Goal: Transaction & Acquisition: Purchase product/service

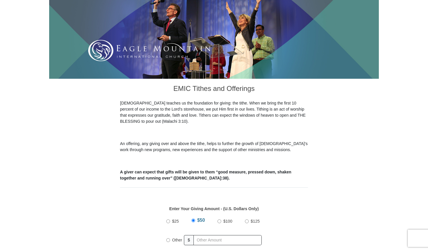
scroll to position [86, 0]
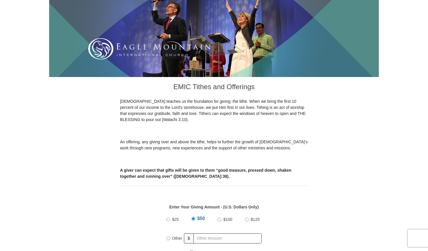
click at [169, 236] on input "Other" at bounding box center [168, 238] width 4 height 4
radio input "true"
click at [199, 233] on input "text" at bounding box center [228, 238] width 66 height 10
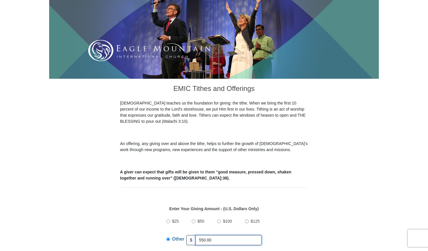
type input "550.00"
click at [296, 232] on div "$25 $50 $100 $125 Other $ 550.00" at bounding box center [214, 233] width 182 height 38
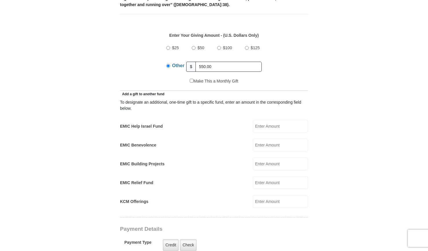
scroll to position [258, 0]
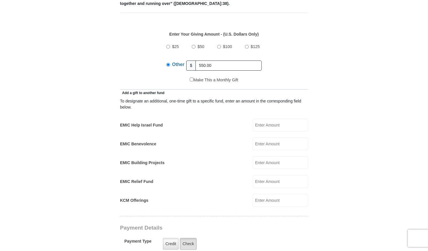
click at [187, 238] on label "Check" at bounding box center [188, 244] width 17 height 12
click at [0, 0] on input "Check" at bounding box center [0, 0] width 0 height 0
click at [187, 238] on label "Check" at bounding box center [188, 244] width 17 height 12
click at [0, 0] on input "Check" at bounding box center [0, 0] width 0 height 0
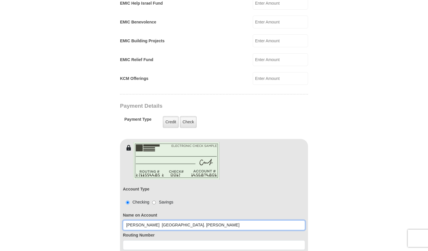
scroll to position [378, 0]
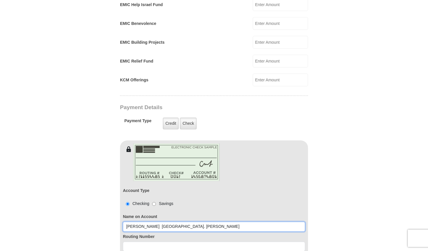
type input "[PERSON_NAME] [GEOGRAPHIC_DATA]. [PERSON_NAME]"
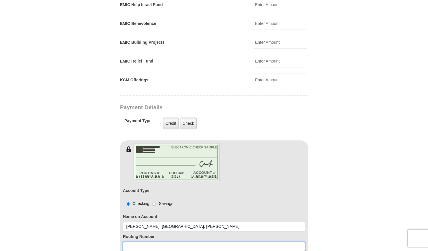
click at [124, 241] on input at bounding box center [214, 246] width 182 height 10
type input "302386736"
click at [323, 230] on form "[GEOGRAPHIC_DATA][DEMOGRAPHIC_DATA] Online Giving Because of gifts like yours, …" at bounding box center [214, 104] width 330 height 918
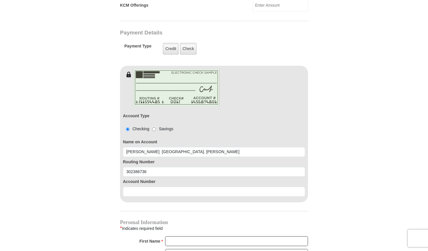
scroll to position [454, 0]
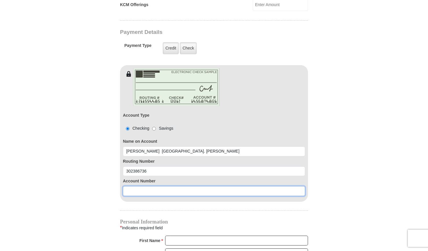
click at [124, 186] on input at bounding box center [214, 191] width 182 height 10
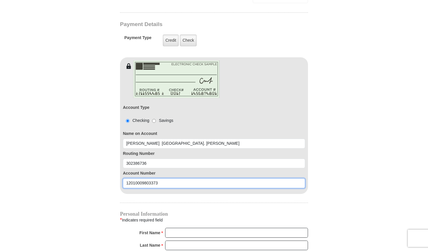
scroll to position [463, 0]
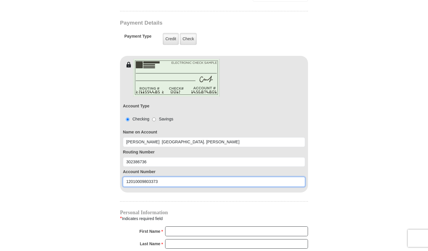
type input "12010009803373"
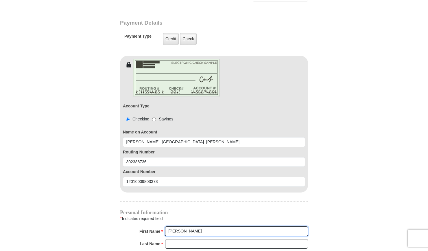
type input "[PERSON_NAME]"
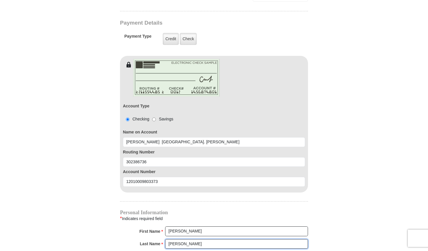
type input "[PERSON_NAME]"
click at [316, 245] on form "[GEOGRAPHIC_DATA][DEMOGRAPHIC_DATA] Online Giving Because of gifts like yours, …" at bounding box center [214, 19] width 330 height 918
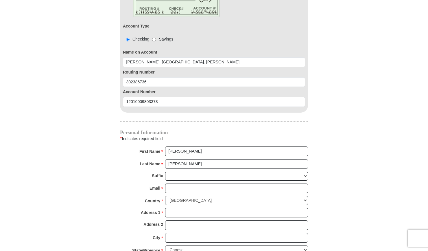
scroll to position [544, 0]
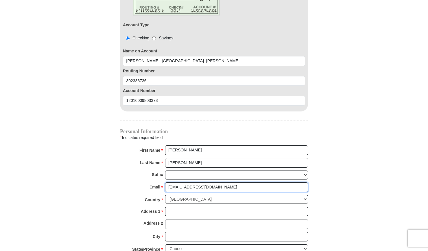
type input "[EMAIL_ADDRESS][DOMAIN_NAME]"
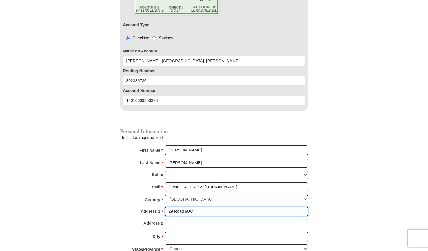
type input "29 Road 8UC"
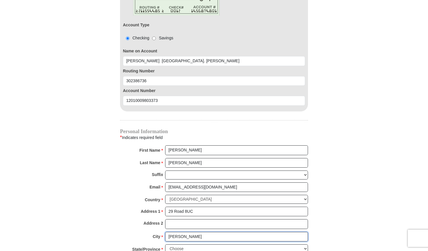
type input "[PERSON_NAME]"
select select "WY"
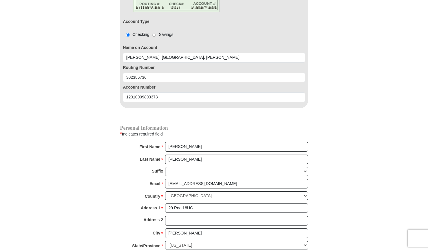
type input "82435"
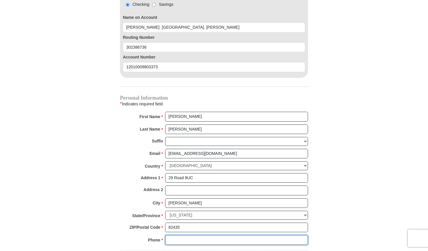
scroll to position [577, 0]
type input "[PHONE_NUMBER]"
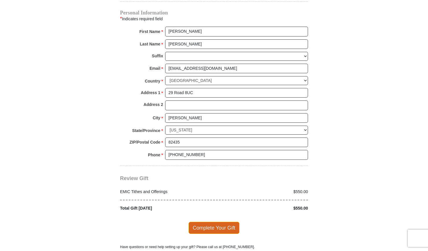
scroll to position [663, 0]
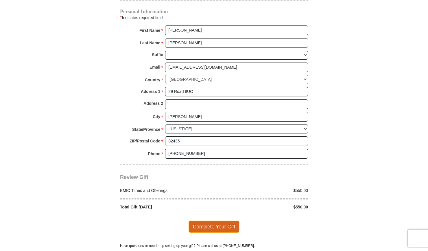
click at [211, 220] on span "Complete Your Gift" at bounding box center [213, 226] width 51 height 12
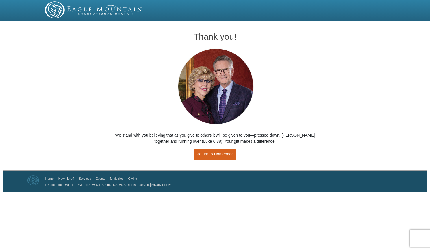
click at [219, 152] on link "Return to Homepage" at bounding box center [215, 153] width 43 height 11
